Goal: Navigation & Orientation: Go to known website

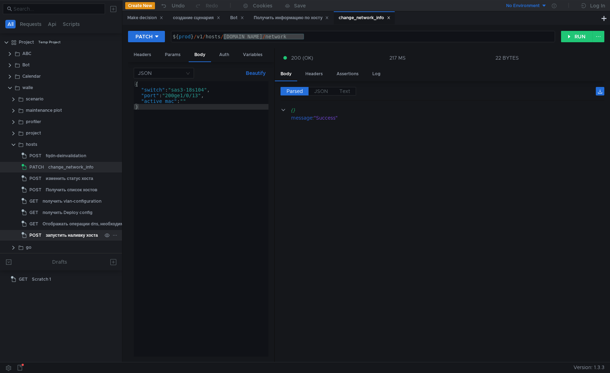
scroll to position [12, 0]
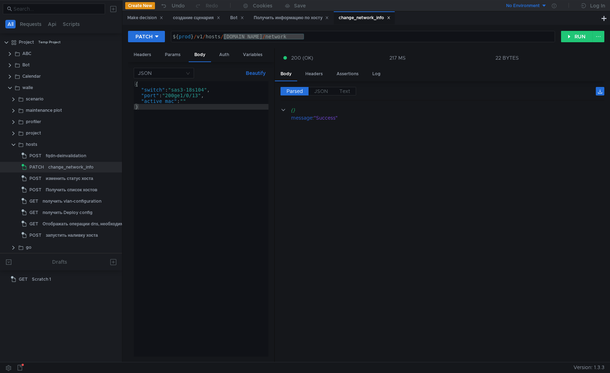
scroll to position [12, 0]
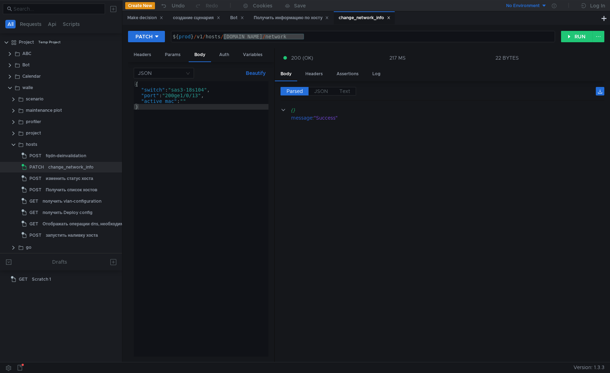
scroll to position [12, 0]
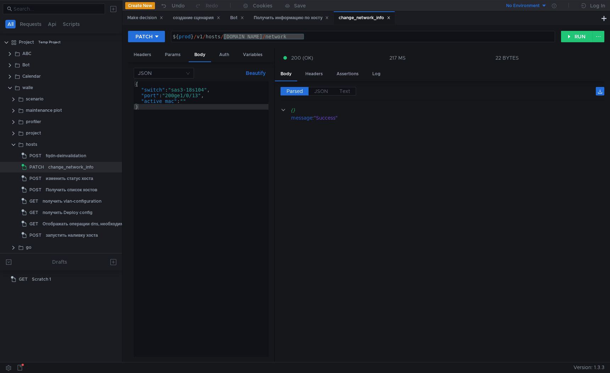
scroll to position [12, 0]
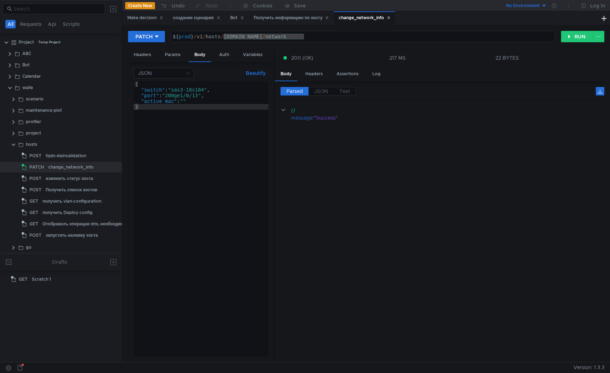
scroll to position [12, 0]
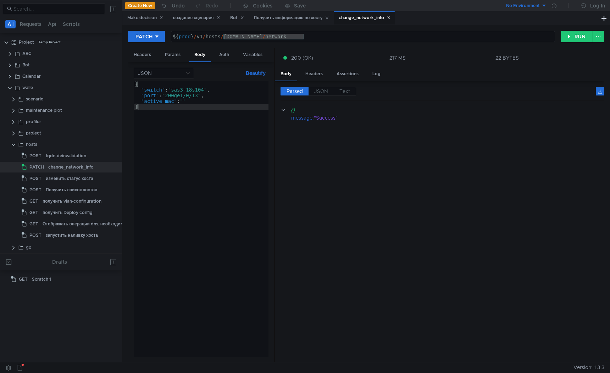
scroll to position [12, 0]
